Goal: Use online tool/utility: Use online tool/utility

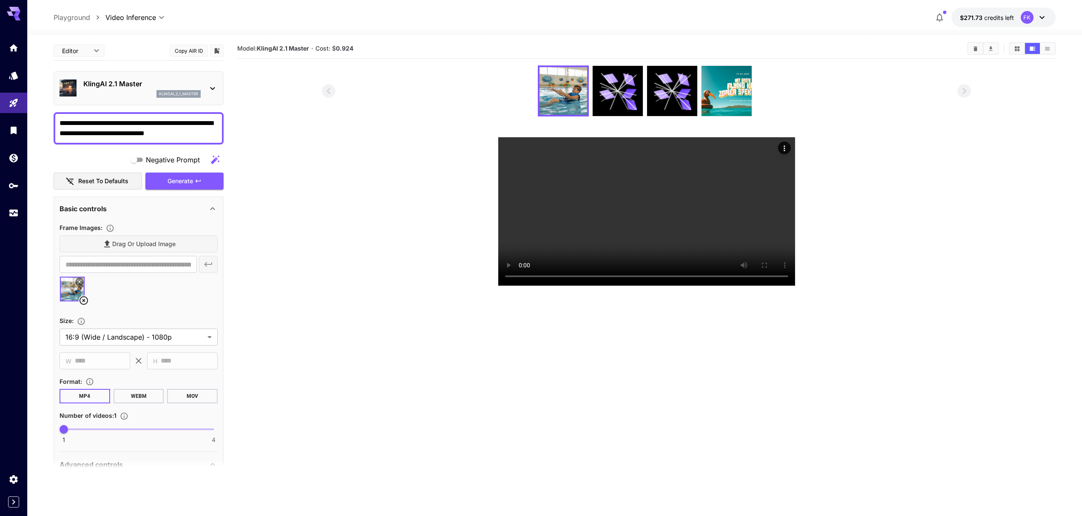
click at [449, 64] on section "Model: KlingAI 2.1 Master · Cost: $ 0.924" at bounding box center [646, 297] width 818 height 516
